Goal: Task Accomplishment & Management: Use online tool/utility

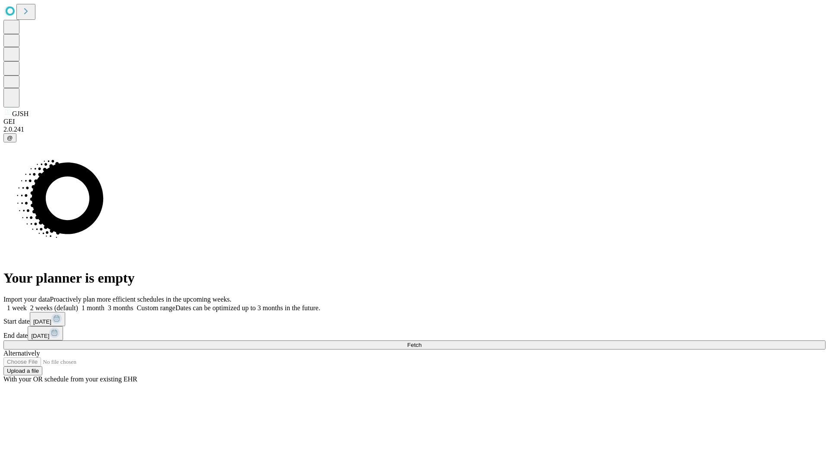
click at [421, 342] on span "Fetch" at bounding box center [414, 345] width 14 height 6
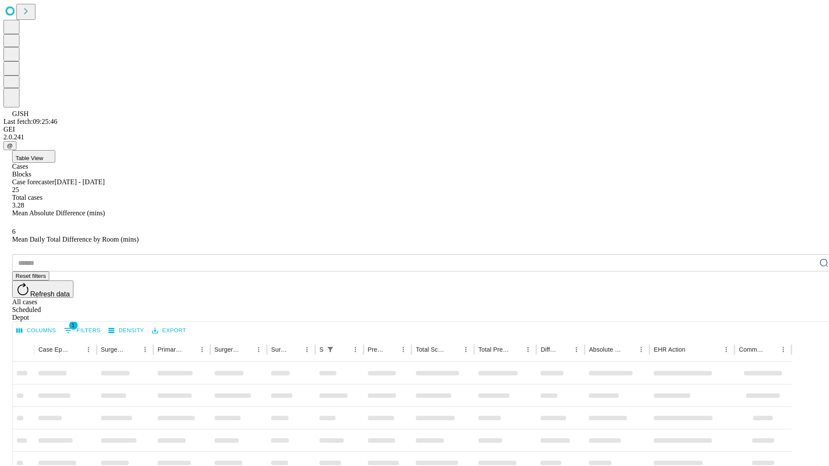
click at [807, 314] on div "Depot" at bounding box center [423, 318] width 822 height 8
